Goal: Navigation & Orientation: Locate item on page

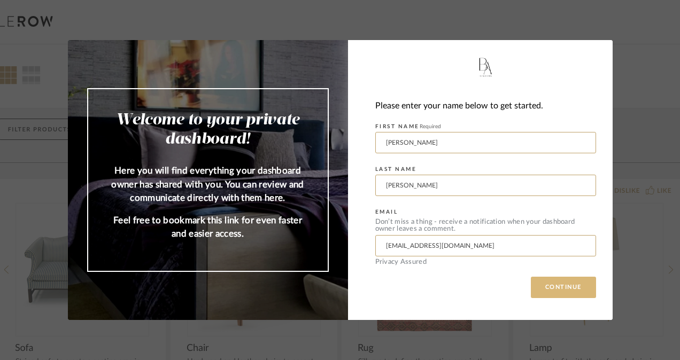
click at [566, 284] on button "CONTINUE" at bounding box center [563, 287] width 65 height 21
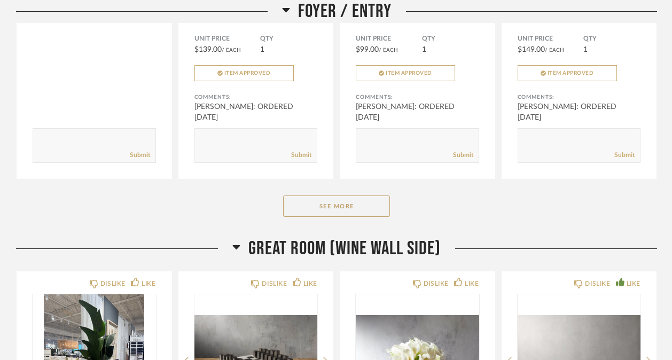
scroll to position [874, 0]
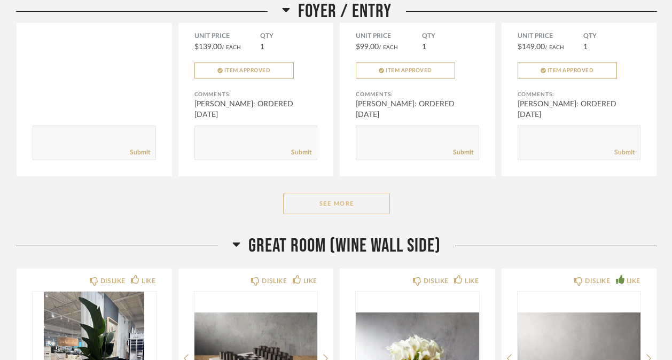
click at [368, 204] on button "See More" at bounding box center [336, 203] width 107 height 21
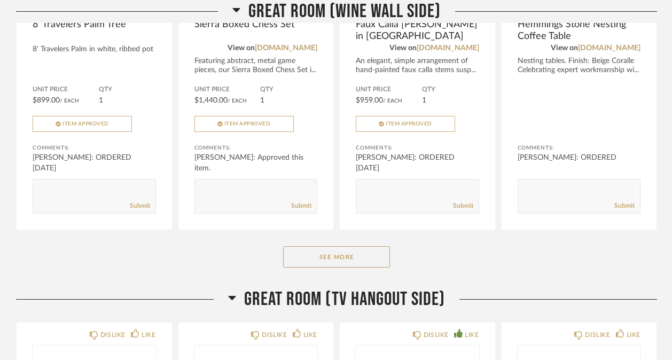
scroll to position [2055, 0]
click at [363, 257] on button "See More" at bounding box center [336, 256] width 107 height 21
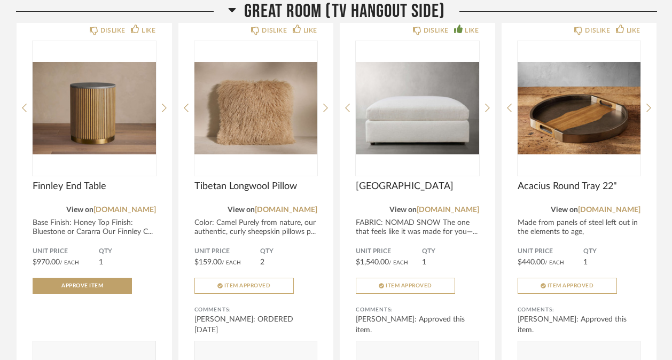
scroll to position [2848, 0]
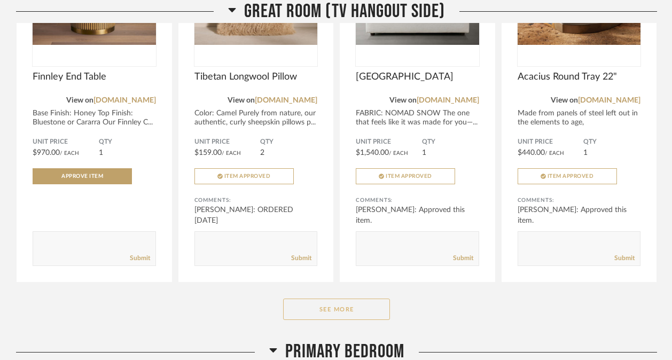
click at [334, 317] on button "See More" at bounding box center [336, 309] width 107 height 21
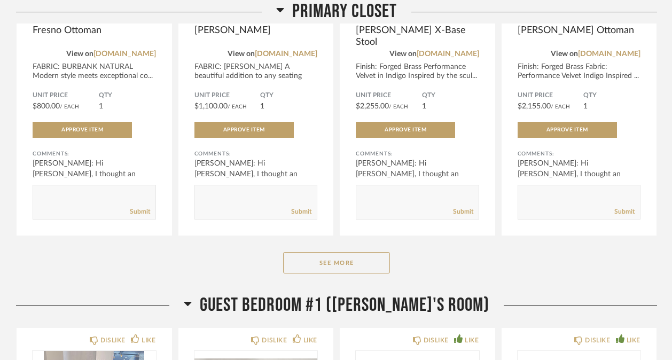
scroll to position [4587, 0]
click at [337, 270] on button "See More" at bounding box center [336, 262] width 107 height 21
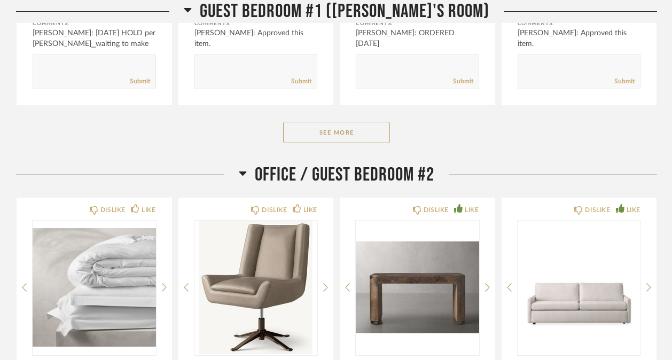
scroll to position [5534, 0]
click at [336, 133] on button "See More" at bounding box center [336, 131] width 107 height 21
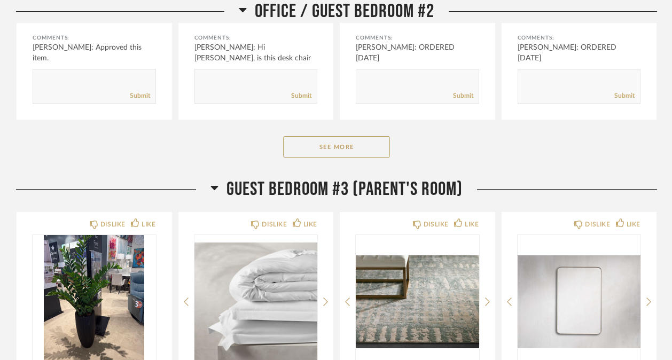
scroll to position [6367, 0]
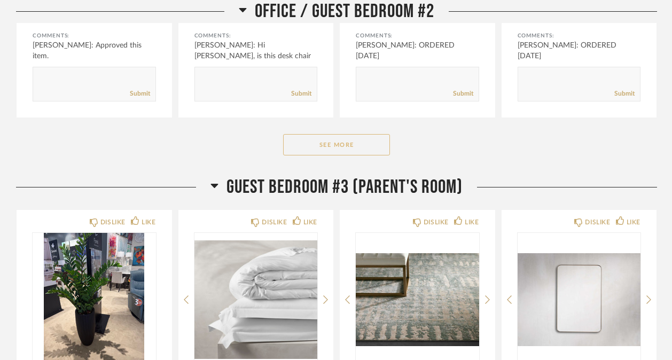
click at [330, 156] on button "See More" at bounding box center [336, 144] width 107 height 21
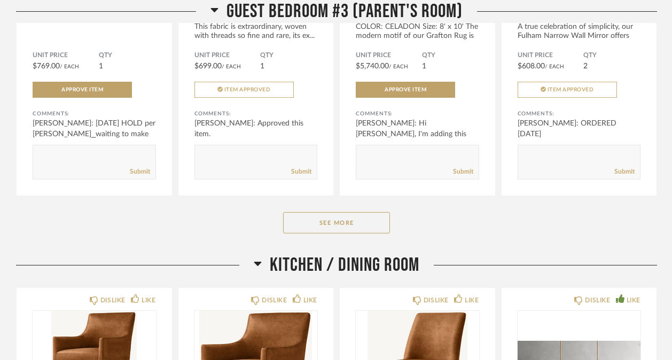
scroll to position [7516, 0]
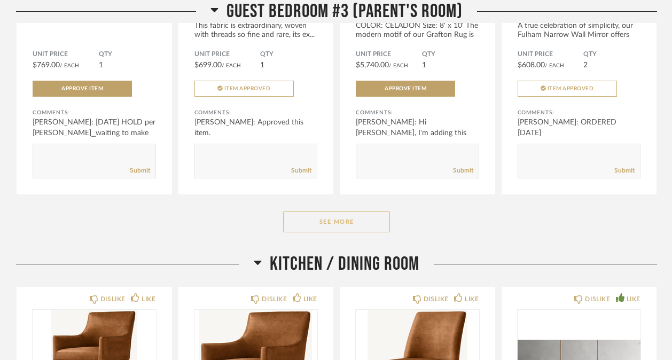
click at [322, 232] on button "See More" at bounding box center [336, 221] width 107 height 21
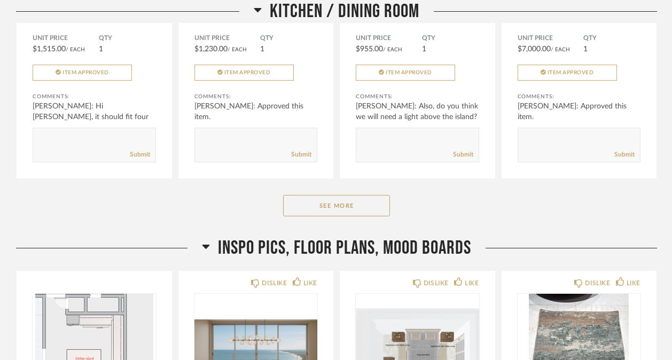
scroll to position [8830, 0]
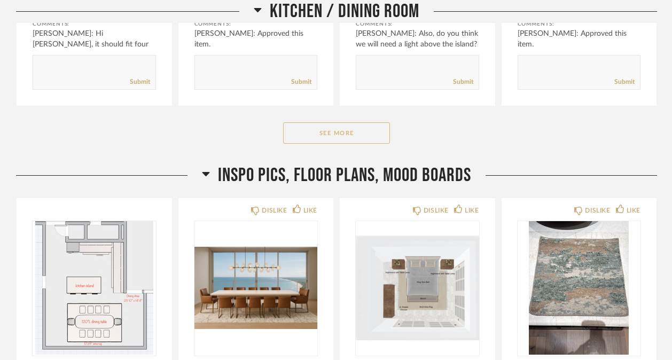
click at [330, 144] on button "See More" at bounding box center [336, 132] width 107 height 21
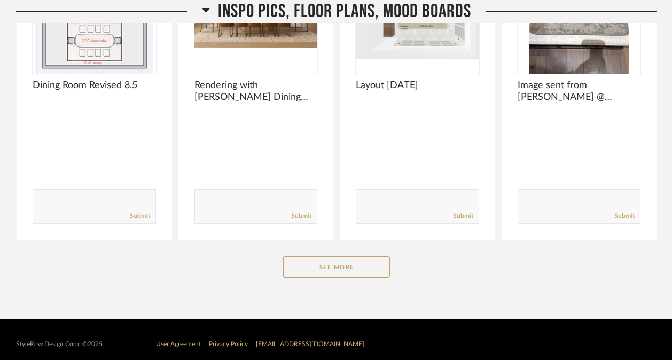
scroll to position [9506, 0]
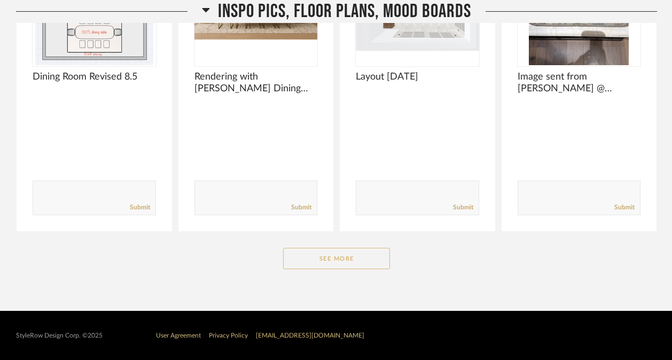
click at [341, 269] on button "See More" at bounding box center [336, 258] width 107 height 21
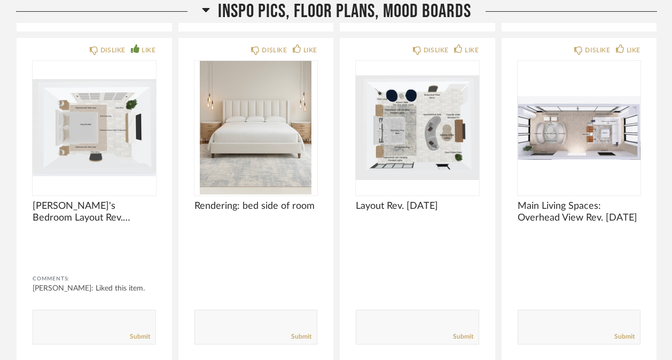
scroll to position [10029, 0]
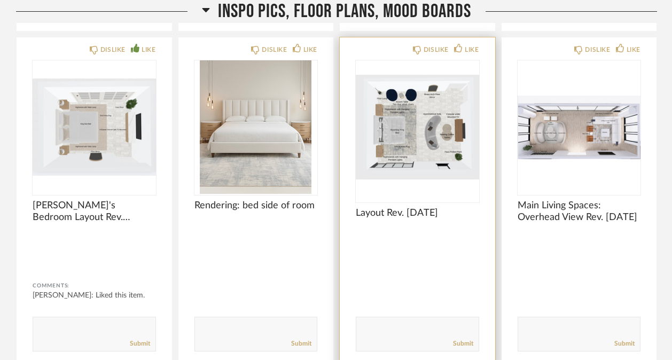
click at [412, 175] on img "0" at bounding box center [417, 127] width 123 height 134
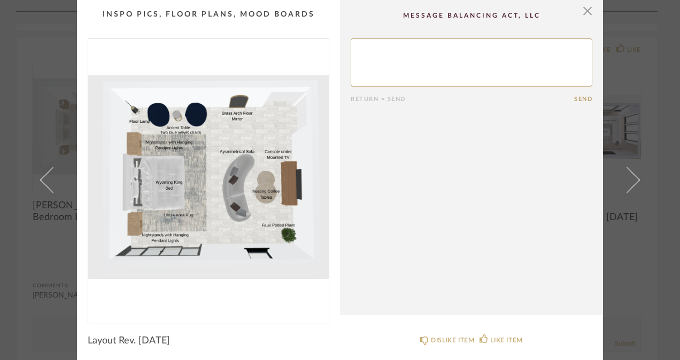
scroll to position [5, 0]
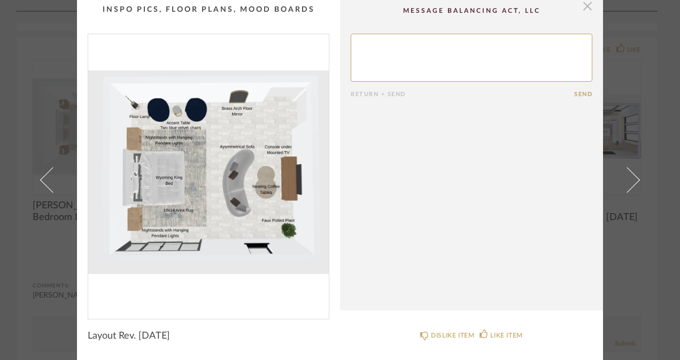
click at [581, 3] on span "button" at bounding box center [587, 5] width 21 height 21
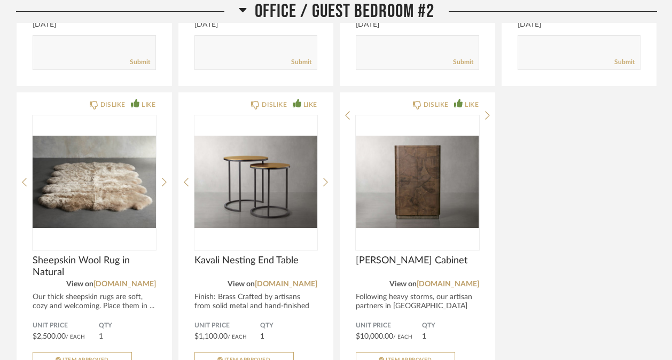
scroll to position [6679, 0]
